Goal: Task Accomplishment & Management: Manage account settings

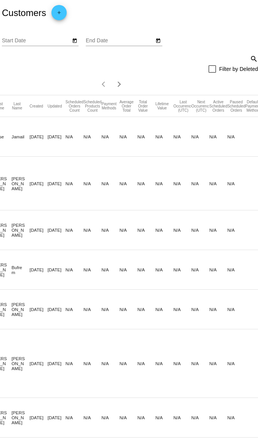
scroll to position [0, 72]
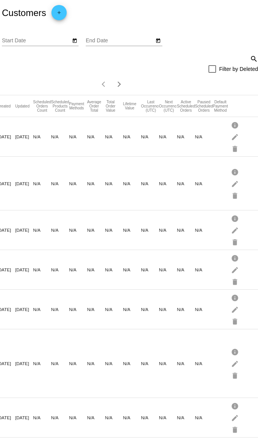
drag, startPoint x: 374, startPoint y: 235, endPoint x: 417, endPoint y: 231, distance: 42.8
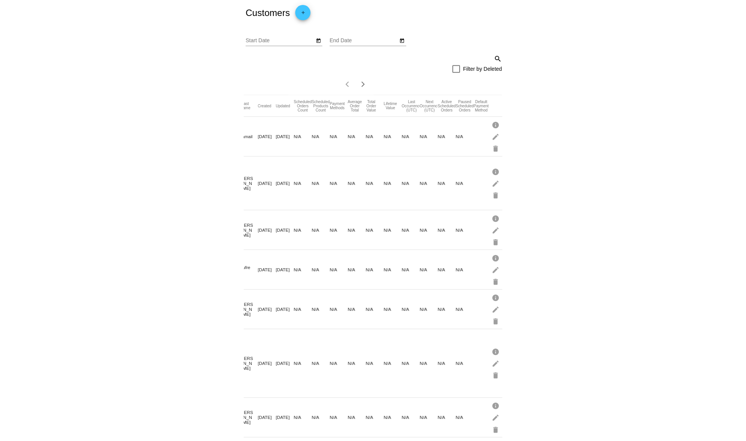
scroll to position [0, 0]
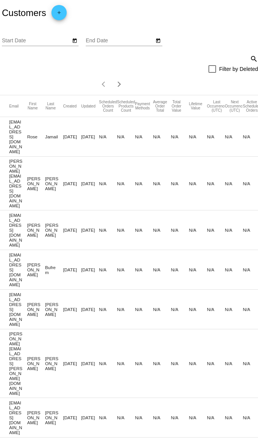
drag, startPoint x: 375, startPoint y: 219, endPoint x: 295, endPoint y: 213, distance: 80.6
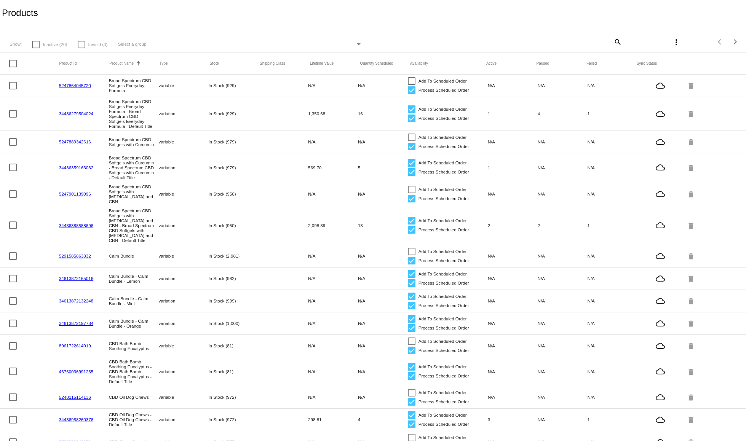
click at [86, 87] on link "5247864045720" at bounding box center [75, 85] width 32 height 5
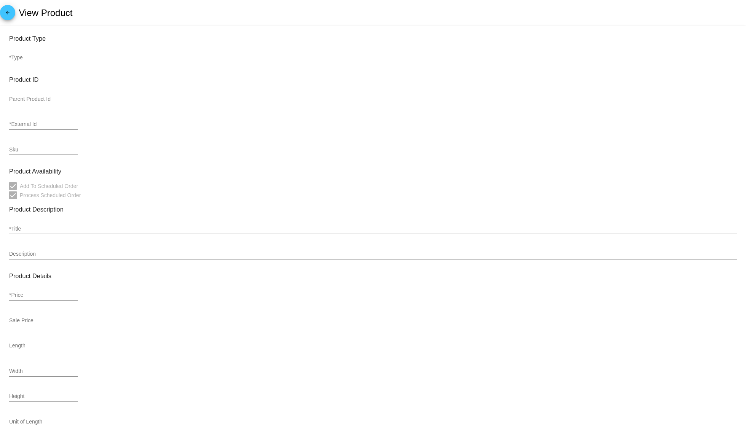
type input "variable"
type input "5247864045720"
checkbox input "false"
type input "Broad Spectrum CBD Softgels Everyday Formula"
type input "DESCRIPTION Thryv Organics' CBD Softgels give you the results you are looking f…"
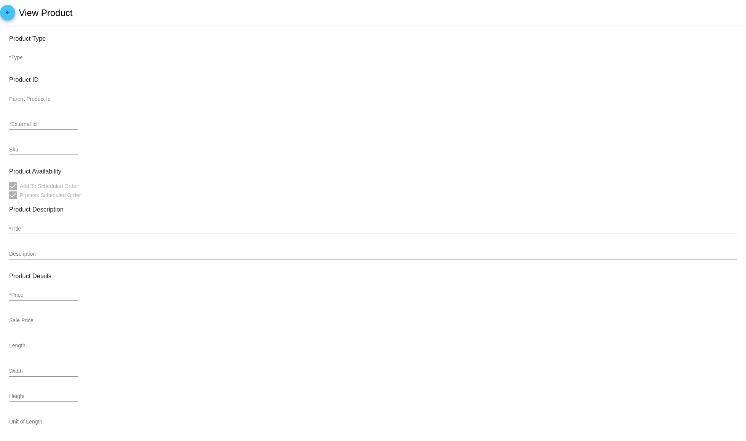
type input "84.95"
type input "In Stock (929)"
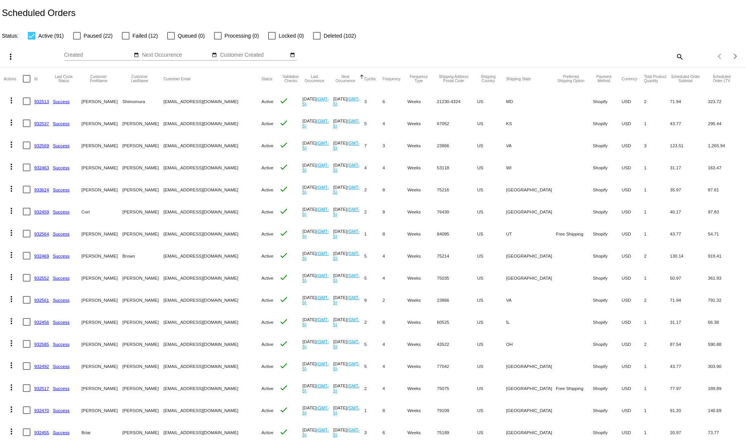
drag, startPoint x: 172, startPoint y: 162, endPoint x: 352, endPoint y: 165, distance: 180.5
click at [37, 100] on link "932513" at bounding box center [41, 101] width 15 height 5
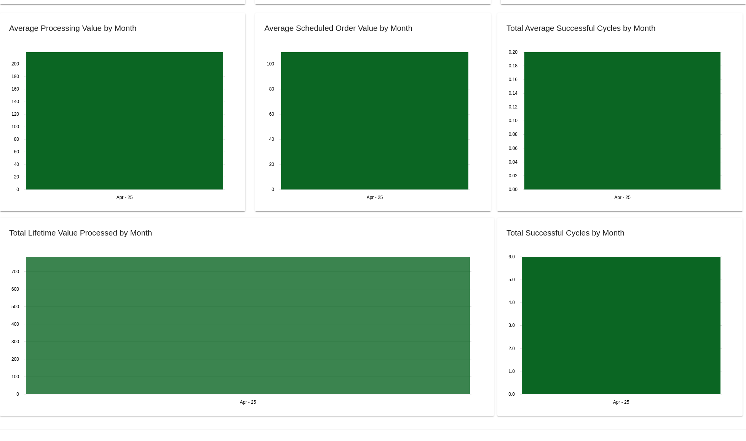
scroll to position [647, 0]
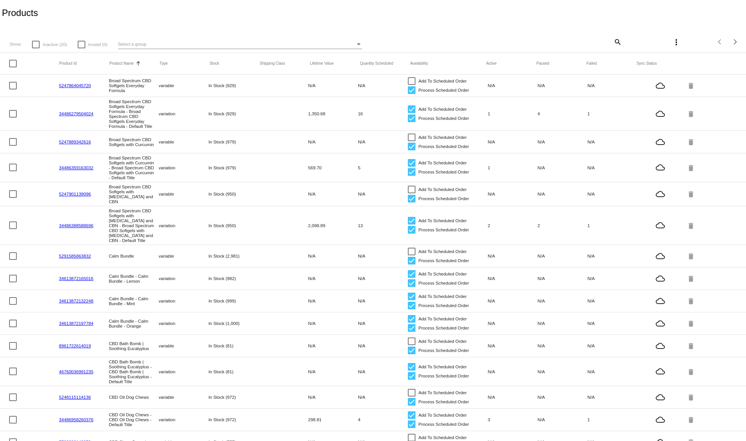
click at [77, 82] on mat-cell "5247864045720" at bounding box center [84, 85] width 50 height 9
click at [77, 85] on link "5247864045720" at bounding box center [75, 85] width 32 height 5
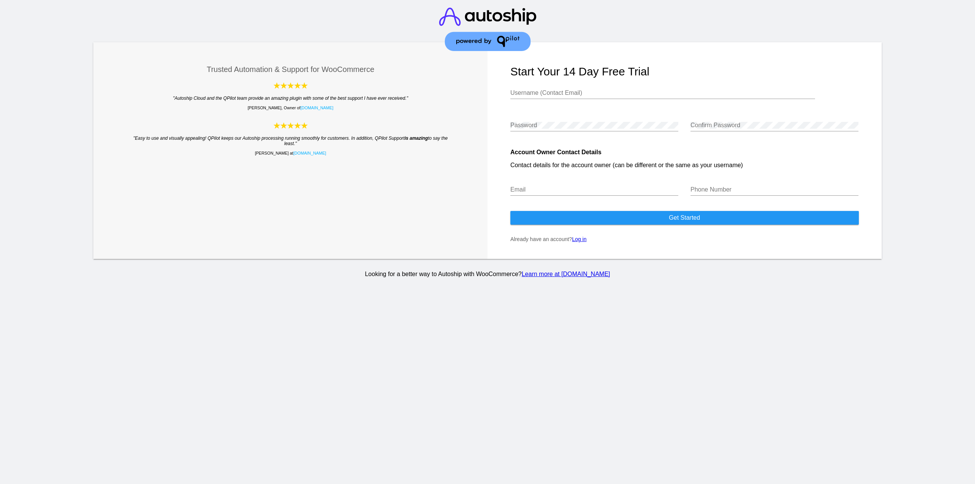
click at [583, 235] on form "Start your 14 day free trial Username (Contact Email) Password Confirm Password…" at bounding box center [684, 150] width 394 height 217
click at [583, 238] on link "Log in" at bounding box center [579, 239] width 14 height 6
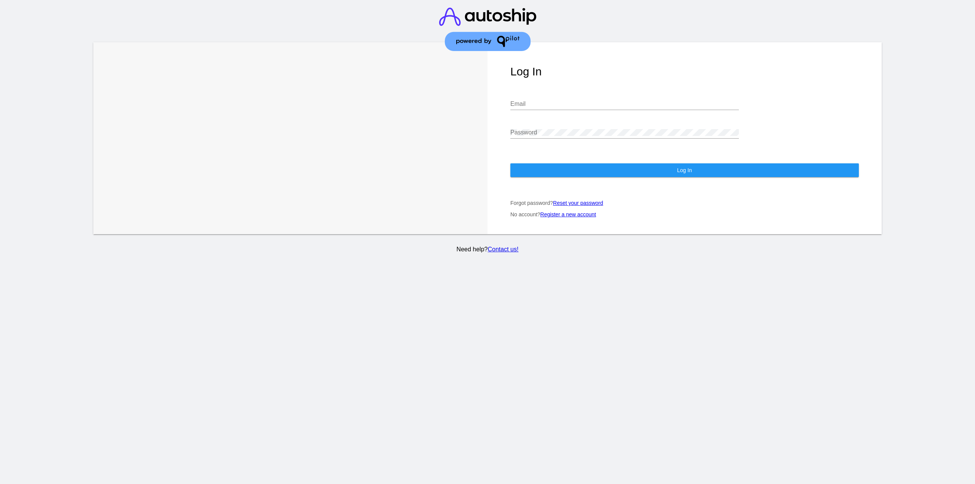
click at [543, 98] on div "Email" at bounding box center [624, 101] width 228 height 17
click at [545, 113] on div "Email" at bounding box center [624, 105] width 228 height 25
click at [545, 104] on input "Email" at bounding box center [624, 104] width 228 height 7
click at [544, 106] on input "[EMAIL_ADDRESS][DOMAIN_NAME]" at bounding box center [624, 104] width 228 height 7
type input "[PERSON_NAME][EMAIL_ADDRESS][DOMAIN_NAME]"
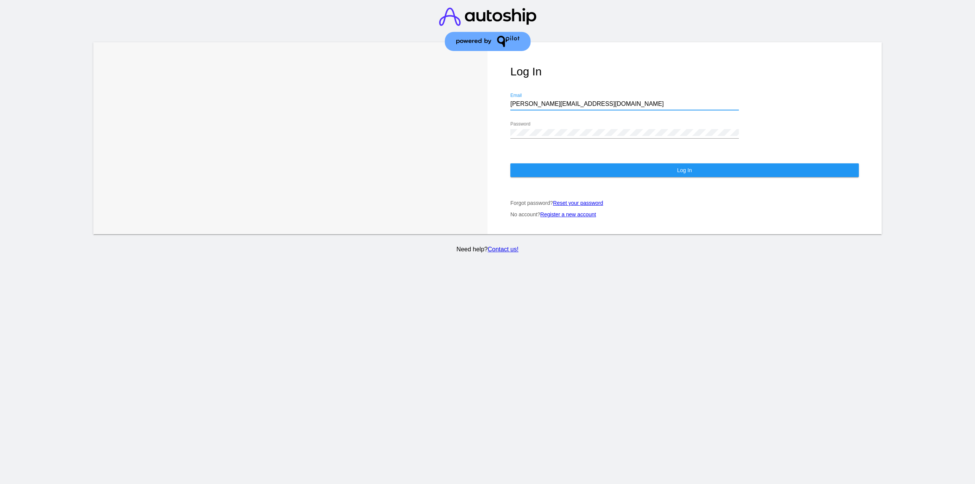
click at [575, 174] on button "Log In" at bounding box center [684, 170] width 348 height 14
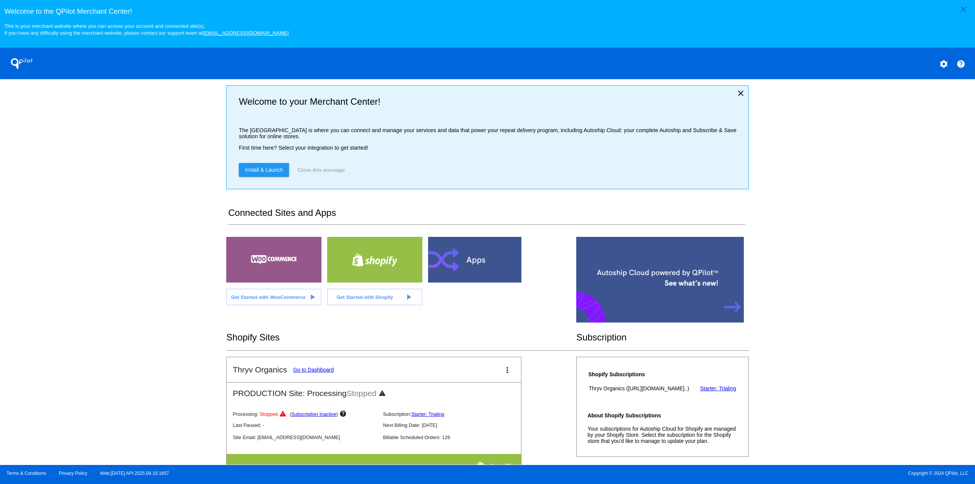
click at [314, 373] on link "Go to Dashboard" at bounding box center [313, 370] width 41 height 6
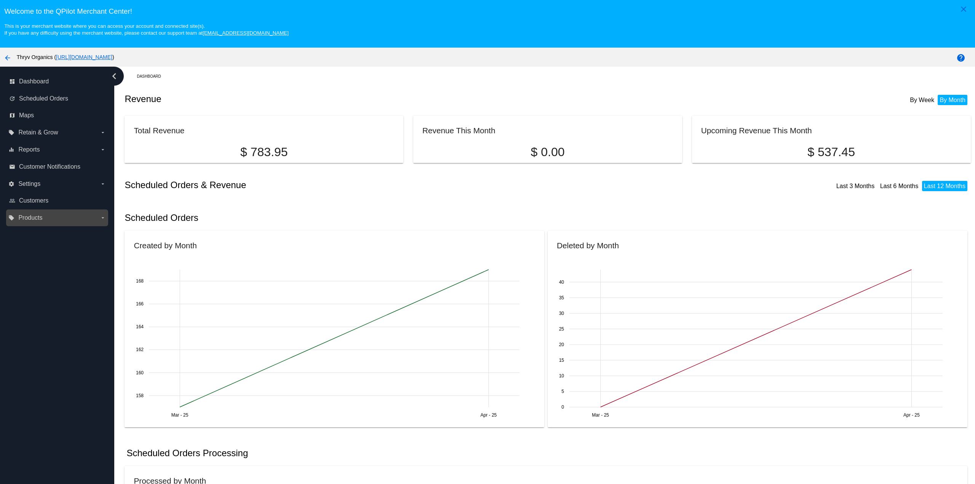
click at [36, 224] on label "local_offer Products arrow_drop_down" at bounding box center [56, 218] width 97 height 12
click at [0, 0] on input "local_offer Products arrow_drop_down" at bounding box center [0, 0] width 0 height 0
click at [39, 231] on span "Products" at bounding box center [35, 233] width 23 height 6
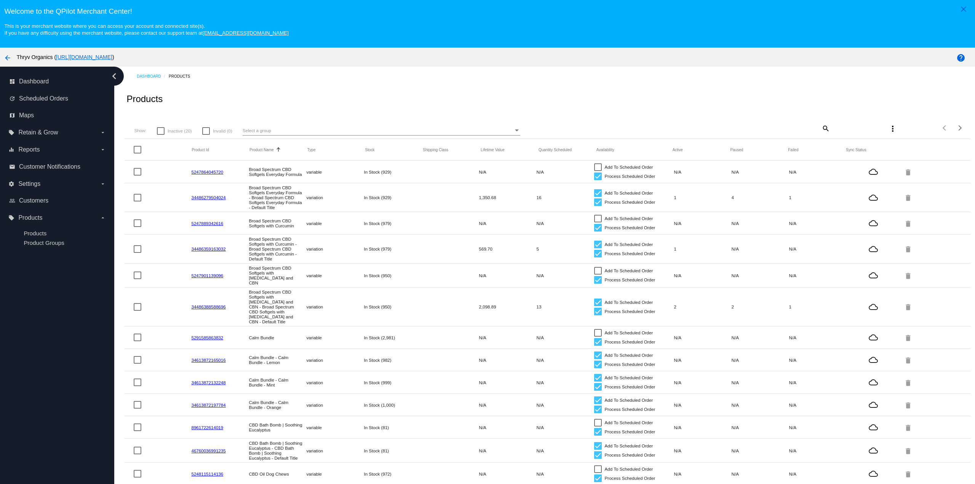
click at [209, 173] on link "5247864045720" at bounding box center [207, 171] width 32 height 5
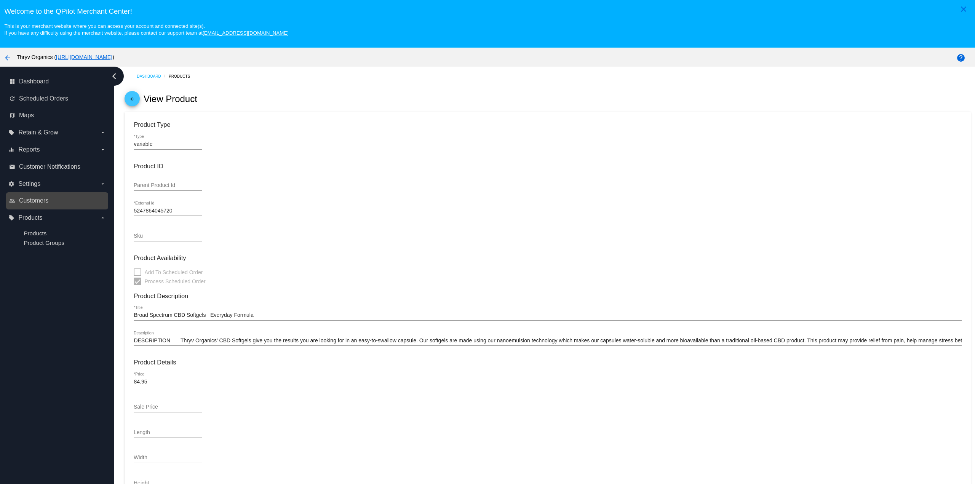
click at [34, 197] on link "people_outline Customers" at bounding box center [57, 201] width 97 height 12
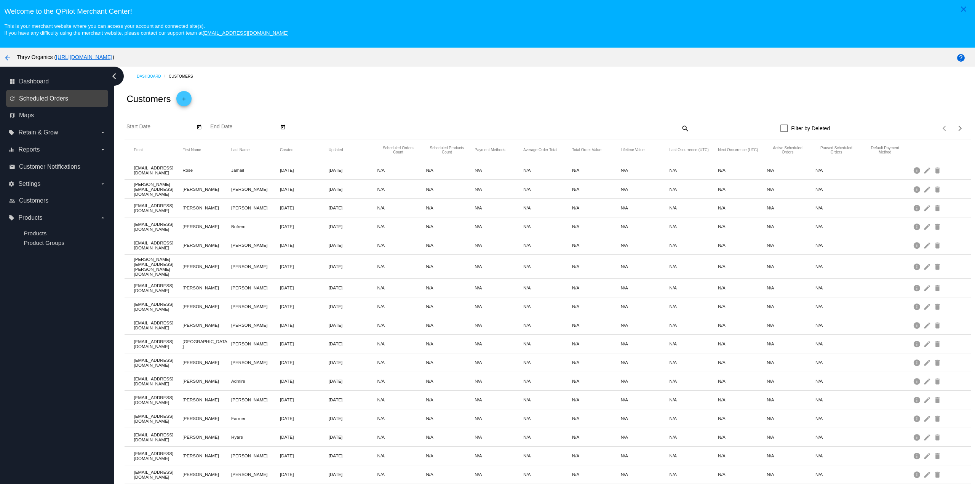
click at [41, 102] on span "Scheduled Orders" at bounding box center [43, 98] width 49 height 7
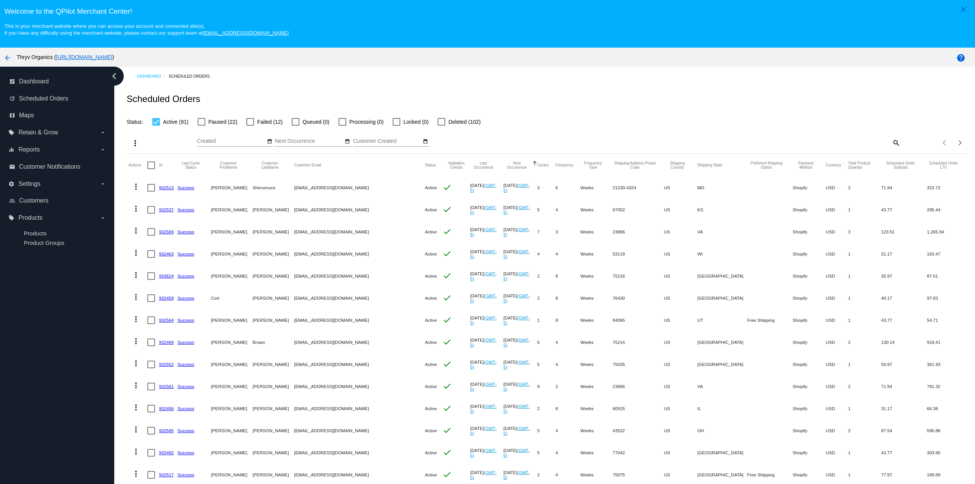
click at [165, 233] on link "932569" at bounding box center [166, 231] width 15 height 5
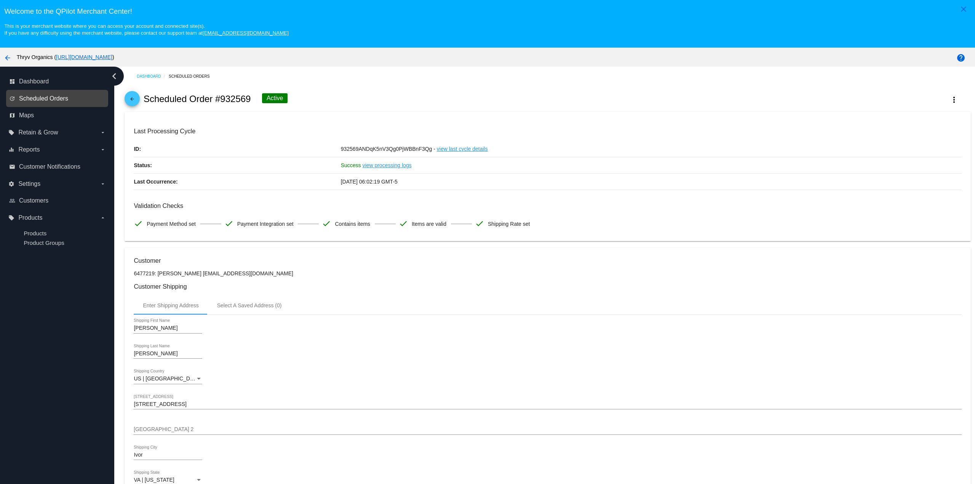
click at [45, 96] on span "Scheduled Orders" at bounding box center [43, 98] width 49 height 7
